Goal: Find specific page/section: Find specific page/section

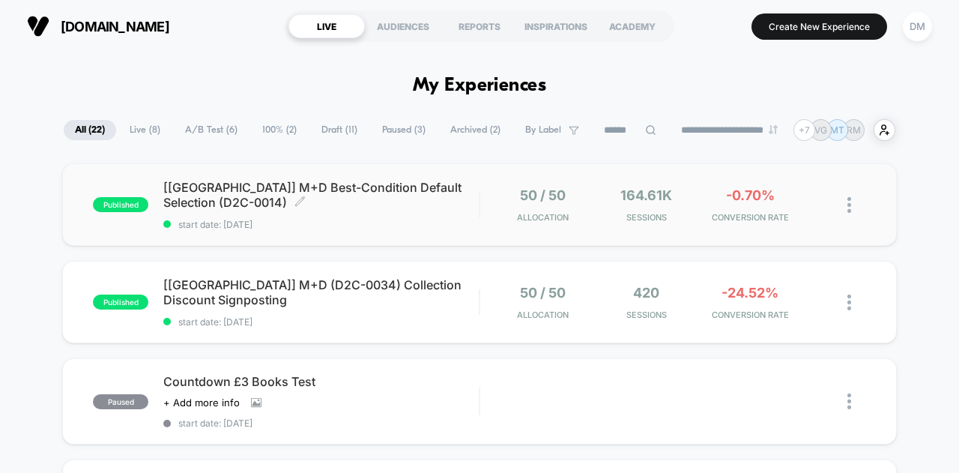
click at [371, 201] on span "[[GEOGRAPHIC_DATA]] M+D Best-Condition Default Selection (D2C-0014) Click to ed…" at bounding box center [320, 195] width 315 height 30
